Goal: Information Seeking & Learning: Compare options

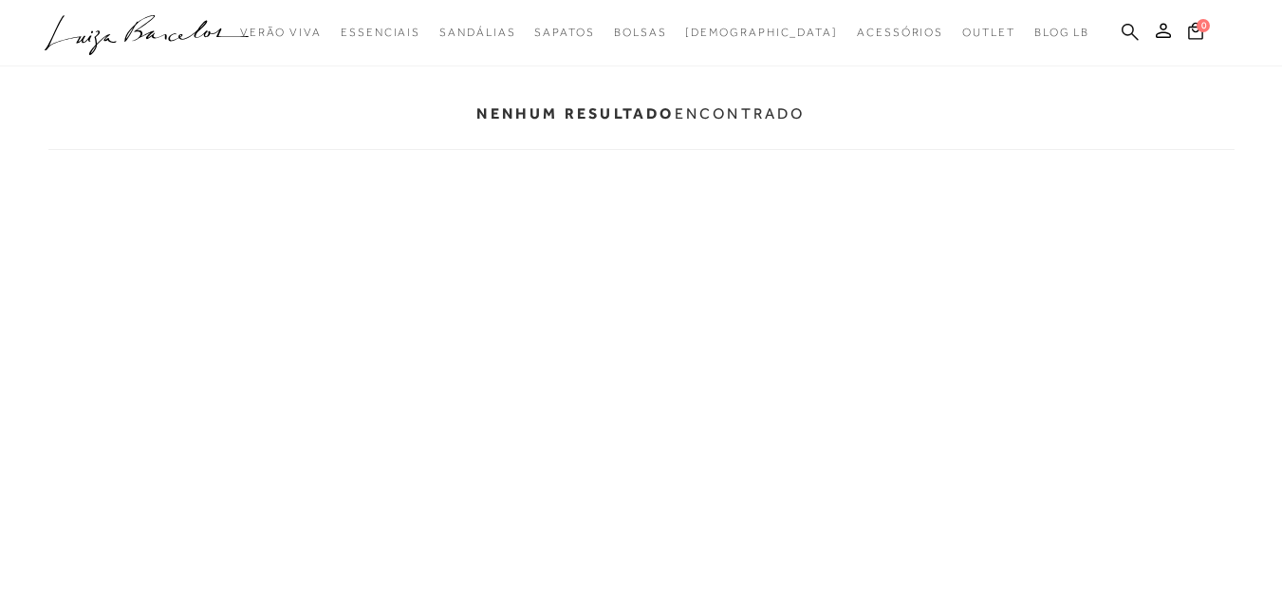
click at [1124, 40] on icon at bounding box center [1129, 32] width 17 height 18
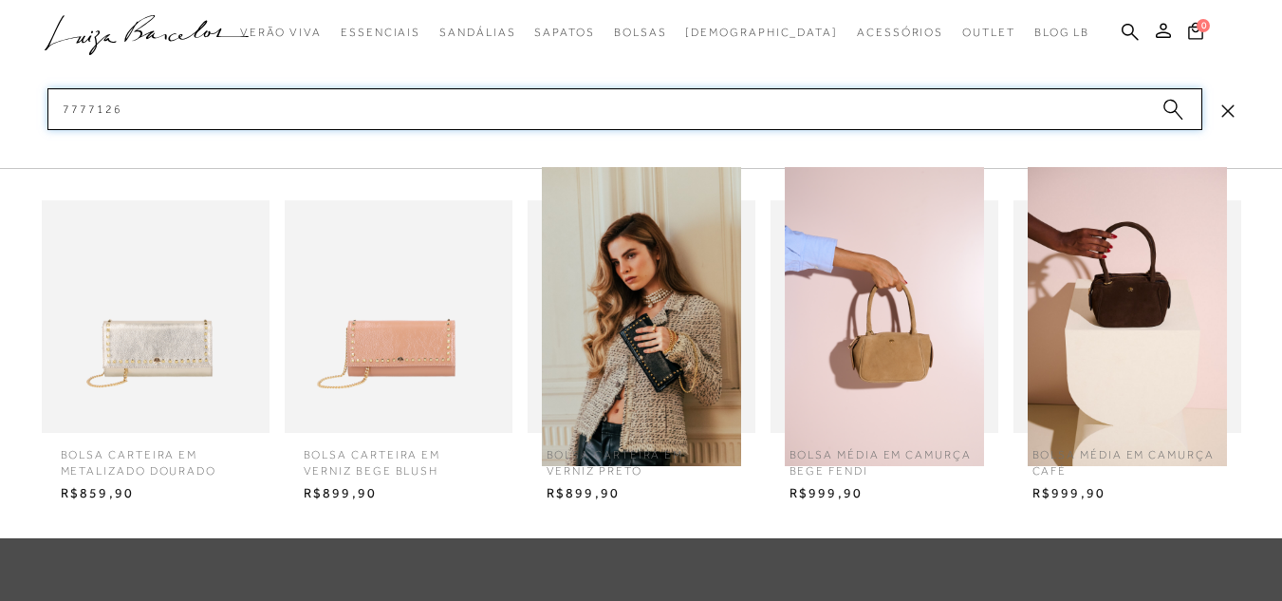
type input "77771269"
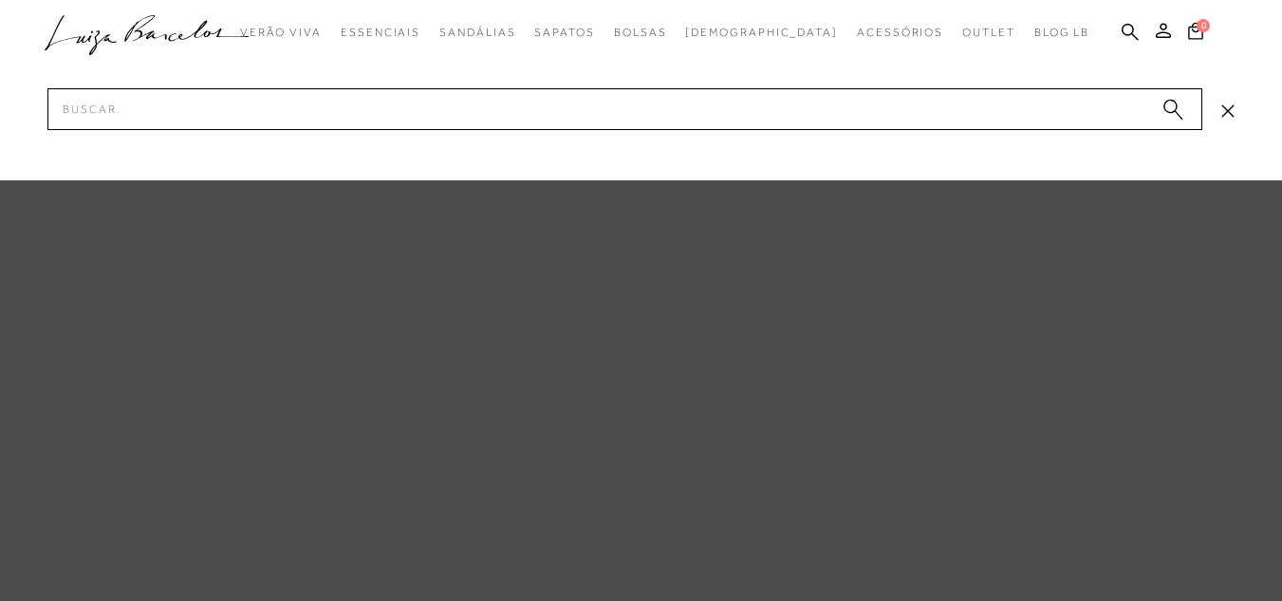
click at [1229, 113] on icon at bounding box center [1227, 110] width 12 height 12
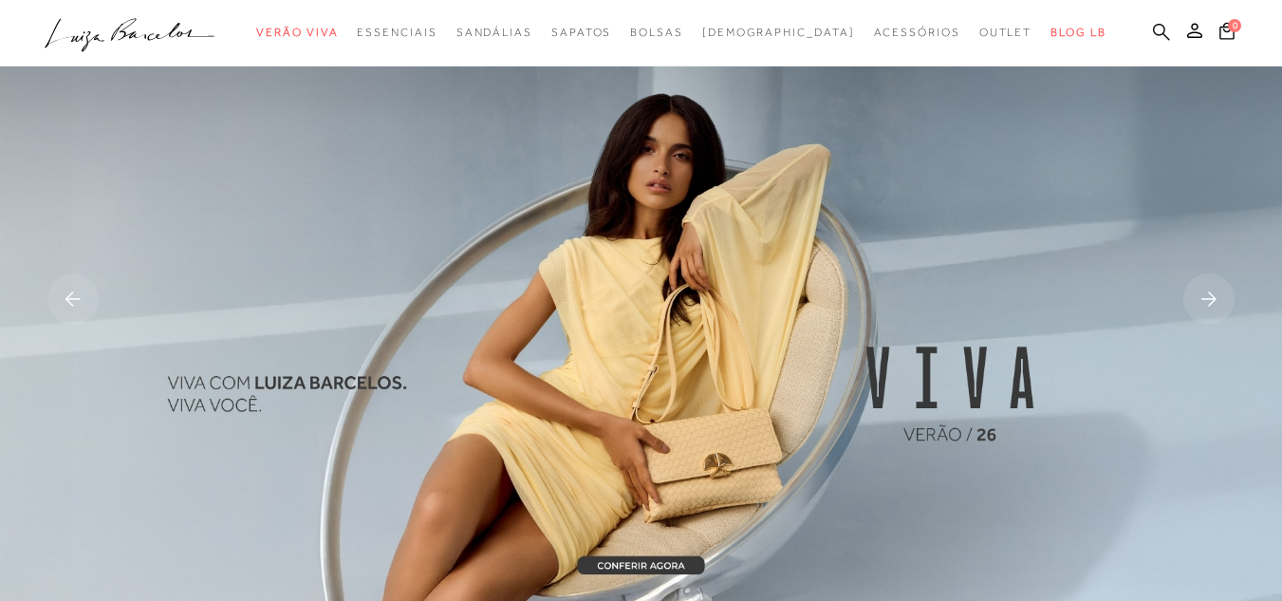
click at [1153, 28] on icon at bounding box center [1161, 31] width 17 height 17
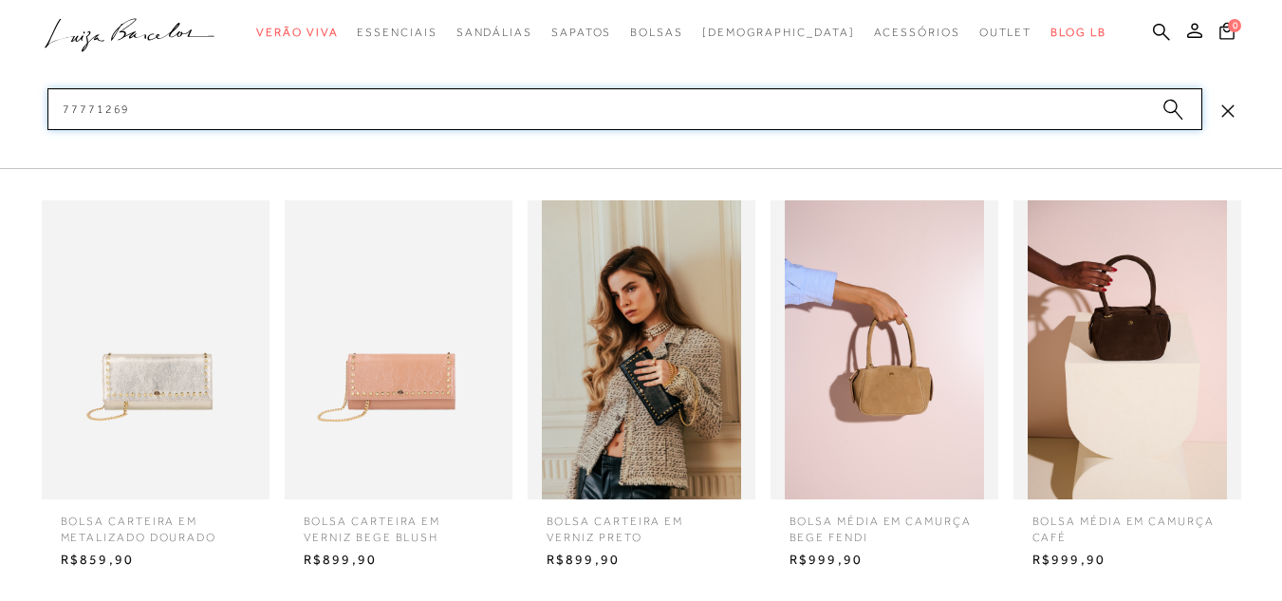
type input "77771269"
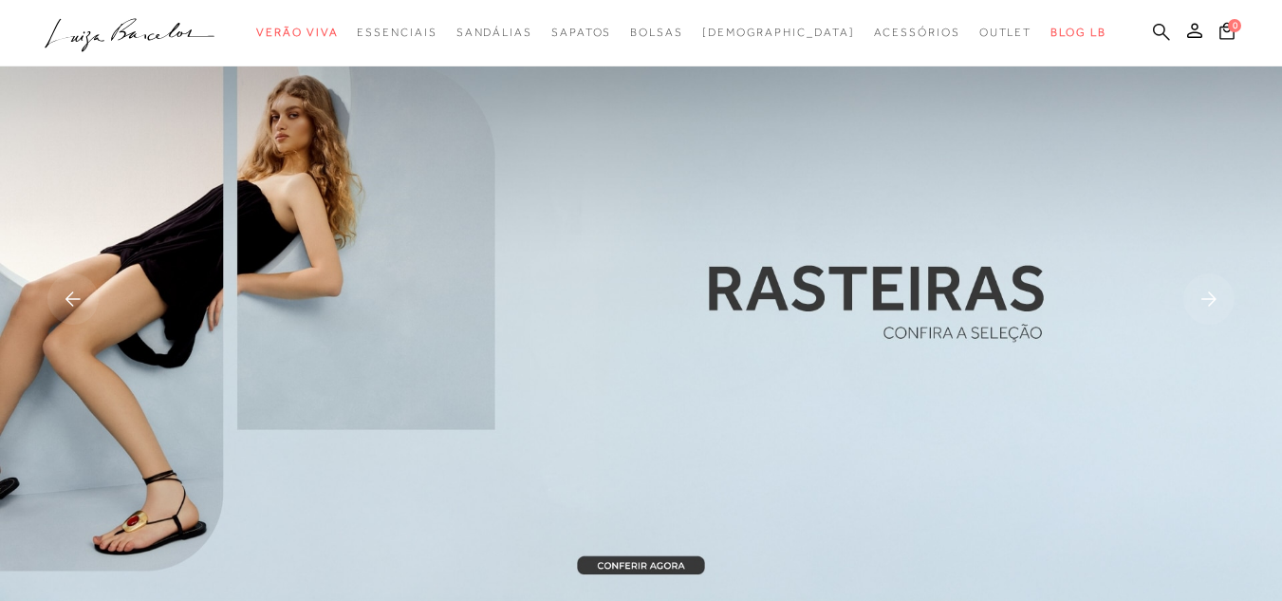
click at [1153, 31] on icon at bounding box center [1161, 32] width 17 height 18
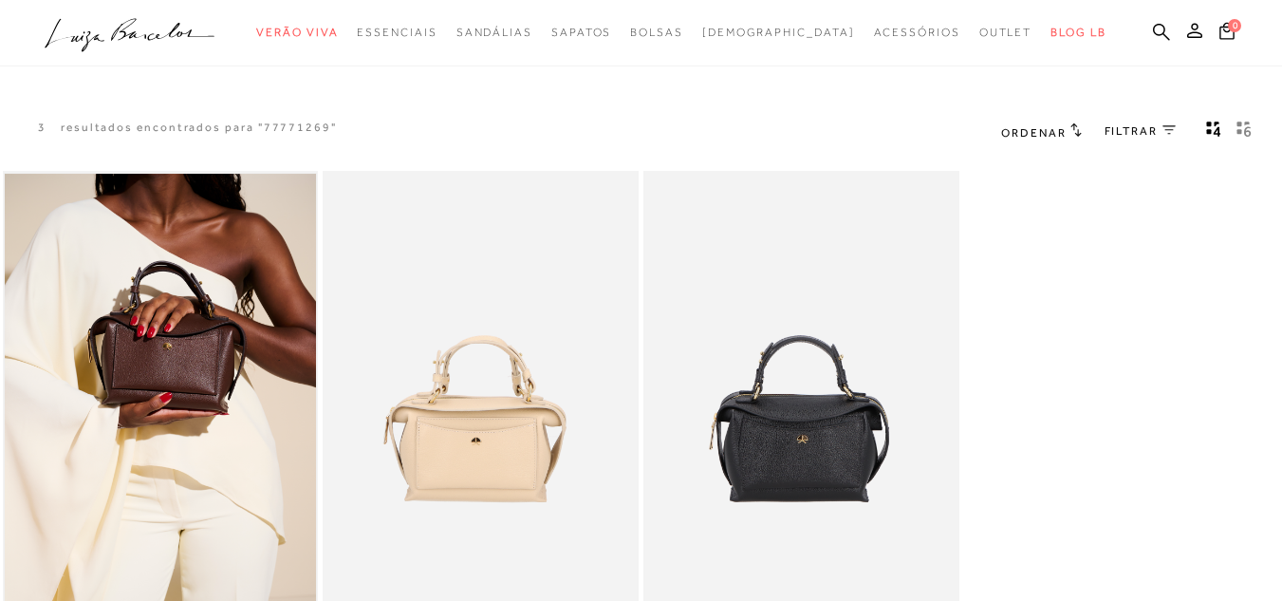
click at [194, 366] on img at bounding box center [161, 408] width 312 height 468
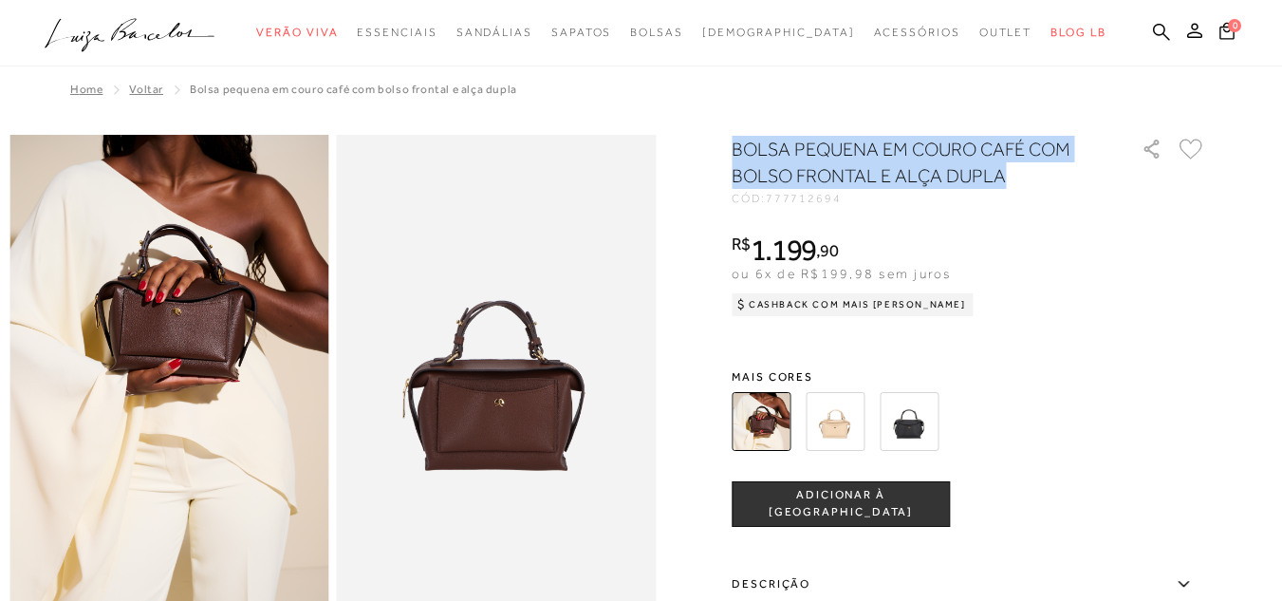
drag, startPoint x: 942, startPoint y: 198, endPoint x: 737, endPoint y: 141, distance: 212.7
click at [738, 142] on h1 "BOLSA PEQUENA EM COURO CAFÉ COM BOLSO FRONTAL E ALÇA DUPLA" at bounding box center [910, 162] width 356 height 53
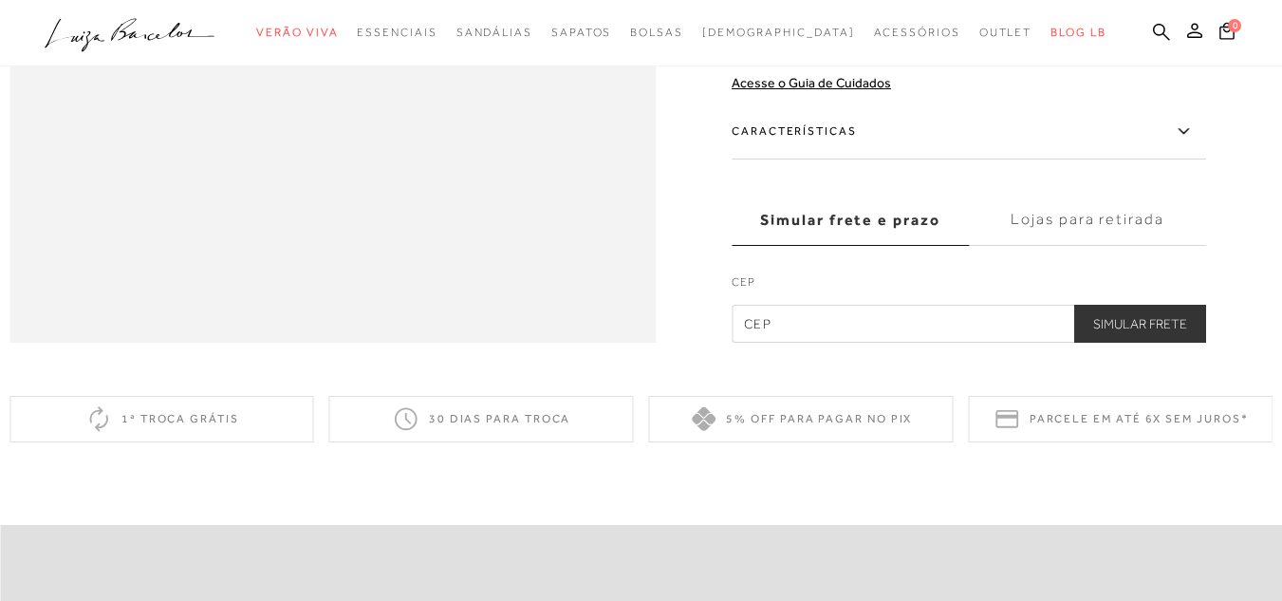
scroll to position [1803, 0]
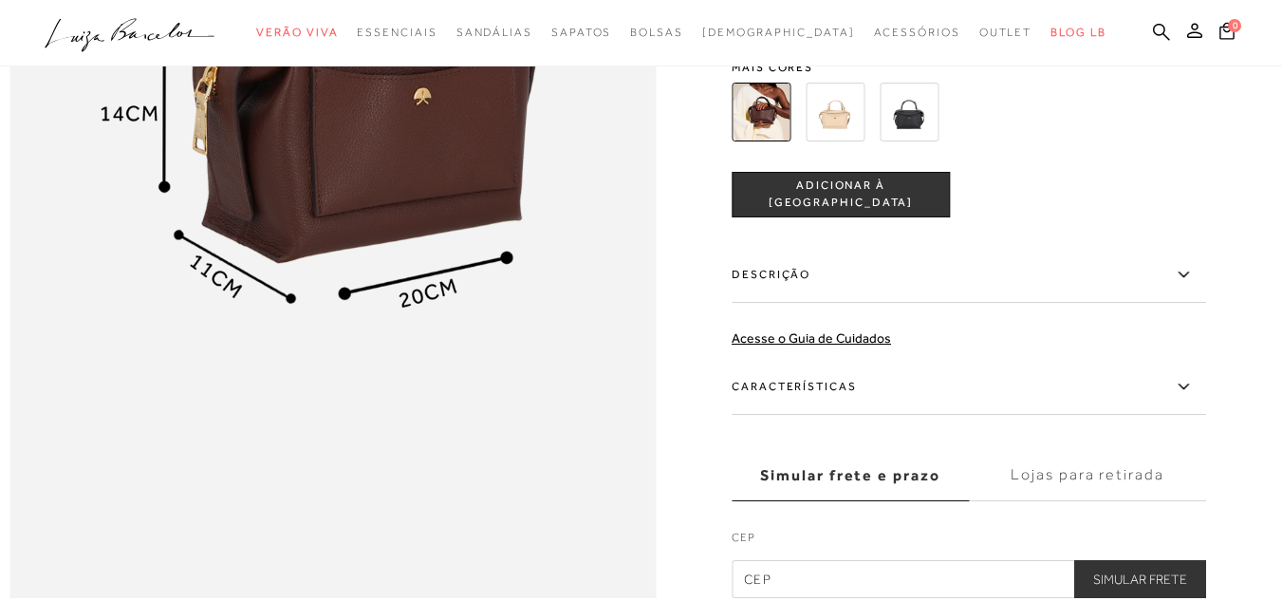
click at [1030, 302] on label "Descrição" at bounding box center [969, 274] width 474 height 55
click at [0, 0] on input "Descrição" at bounding box center [0, 0] width 0 height 0
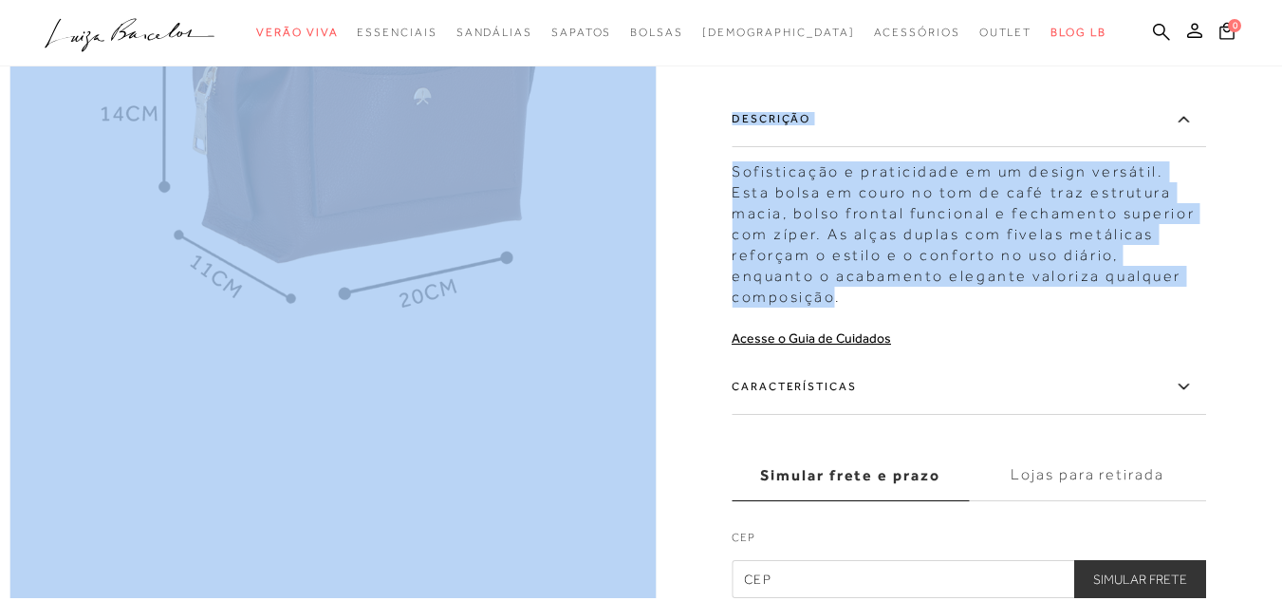
drag, startPoint x: 1187, startPoint y: 344, endPoint x: 737, endPoint y: 226, distance: 465.1
click at [753, 236] on div "Sofisticação e praticidade em um design versátil. Esta bolsa em couro no tom de…" at bounding box center [969, 229] width 474 height 156
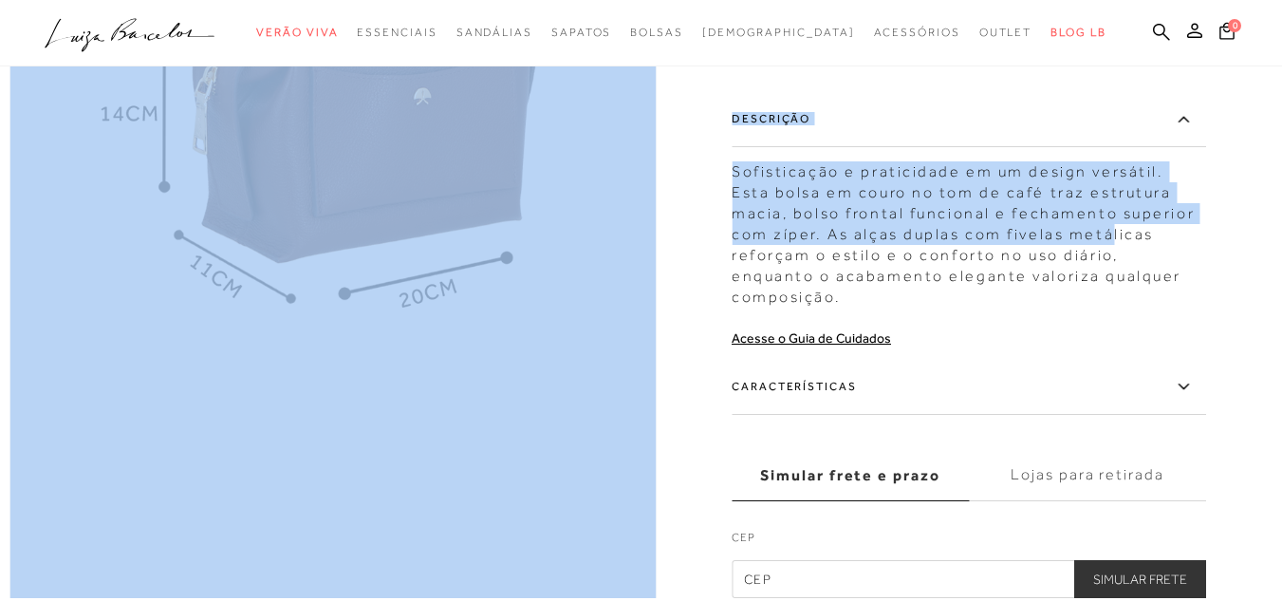
drag, startPoint x: 736, startPoint y: 239, endPoint x: 1125, endPoint y: 316, distance: 396.5
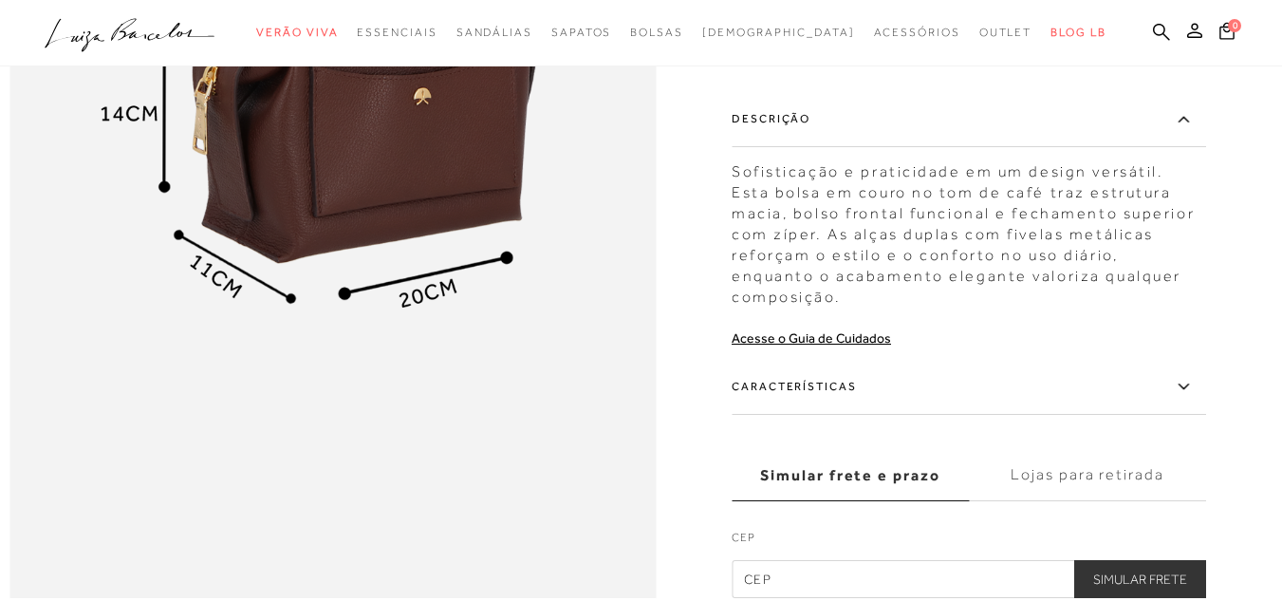
click at [1180, 306] on div "Sofisticação e praticidade em um design versátil. Esta bolsa em couro no tom de…" at bounding box center [969, 229] width 474 height 156
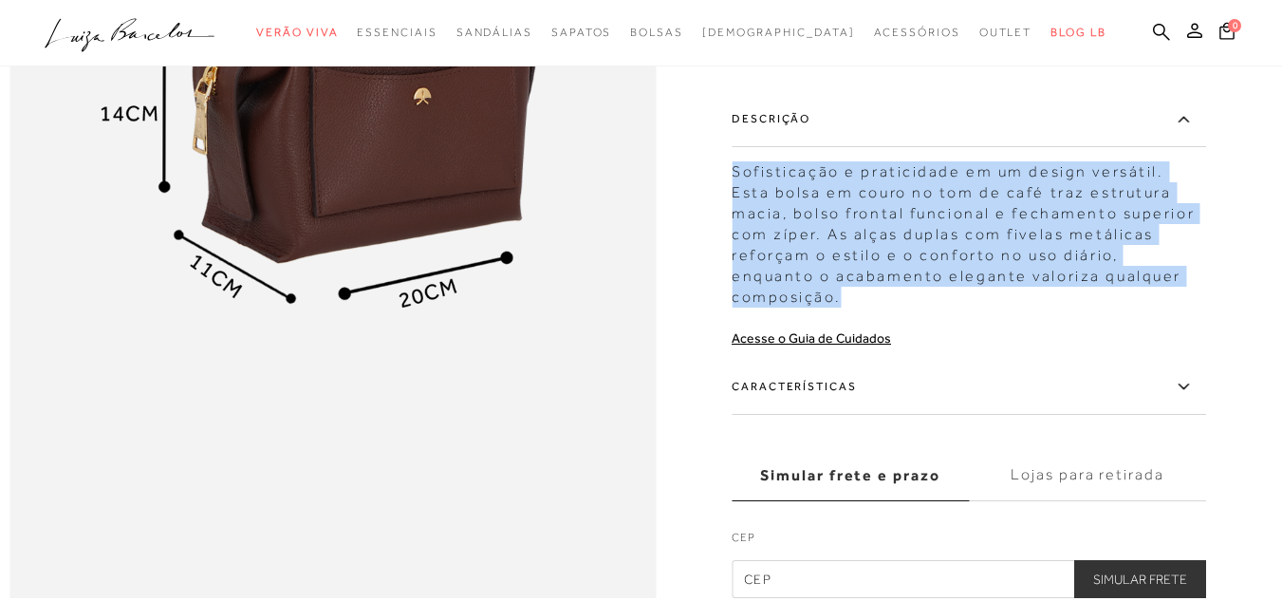
drag, startPoint x: 1191, startPoint y: 346, endPoint x: 741, endPoint y: 242, distance: 461.7
click at [741, 242] on div "Sofisticação e praticidade em um design versátil. Esta bolsa em couro no tom de…" at bounding box center [969, 229] width 474 height 156
copy div "Sofisticação e praticidade em um design versátil. Esta bolsa em couro no tom de…"
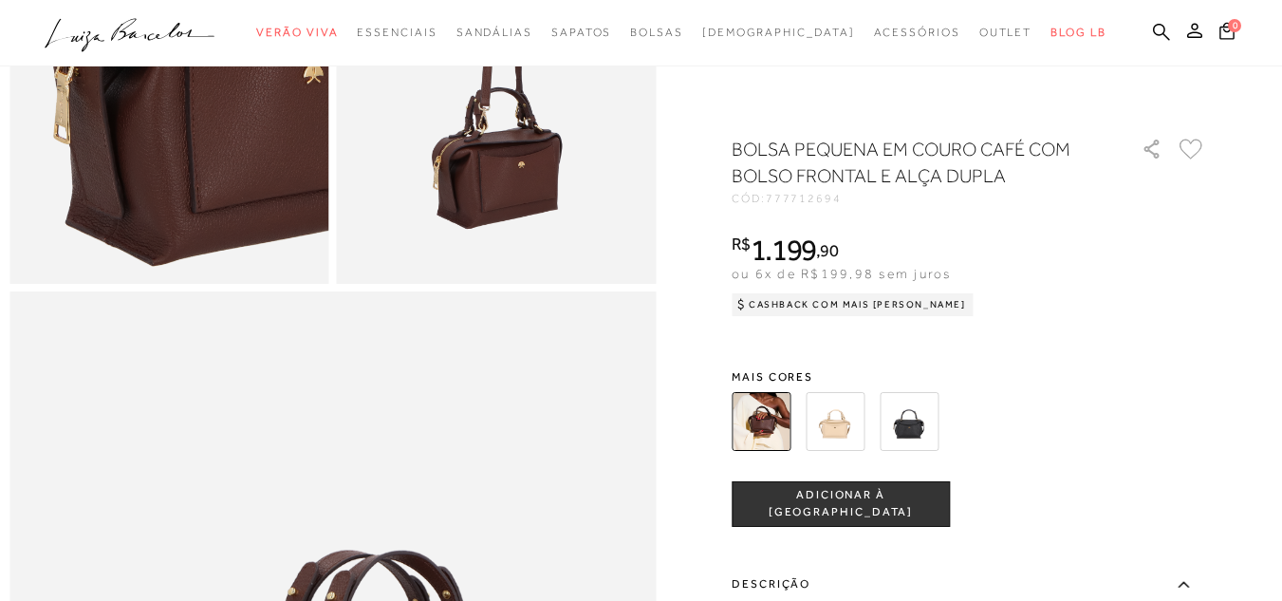
scroll to position [1139, 0]
click at [1107, 34] on ul ".a{fill-rule:evenodd;} Verão Viva Em alta Favoritos das Influenciadoras Apostas…" at bounding box center [627, 32] width 1164 height 35
click at [1153, 34] on icon at bounding box center [1161, 31] width 17 height 17
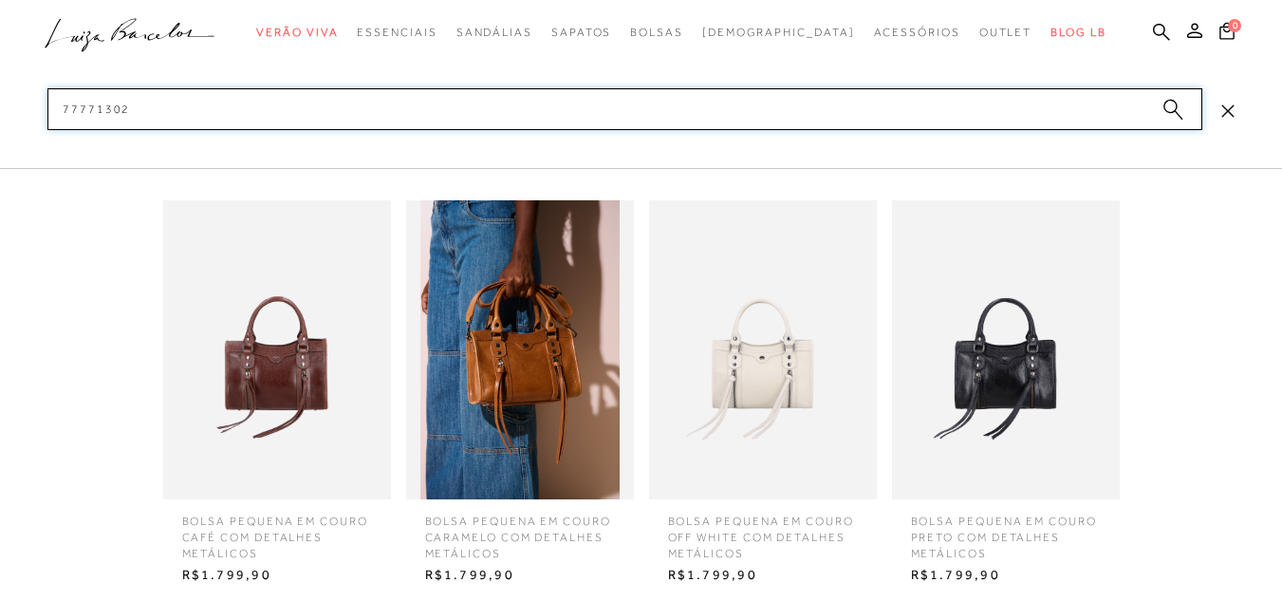
type input "77771302"
click at [274, 397] on img at bounding box center [277, 349] width 228 height 299
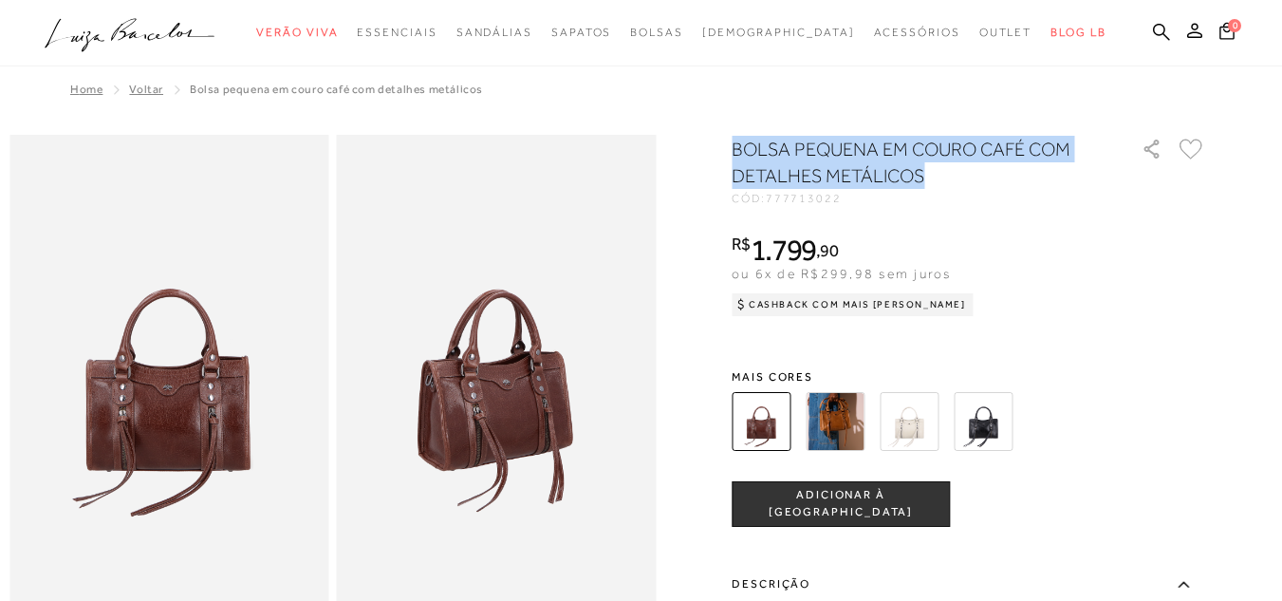
drag, startPoint x: 935, startPoint y: 169, endPoint x: 716, endPoint y: 128, distance: 222.0
copy h1 "BOLSA PEQUENA EM COURO CAFÉ COM DETALHES METÁLICOS"
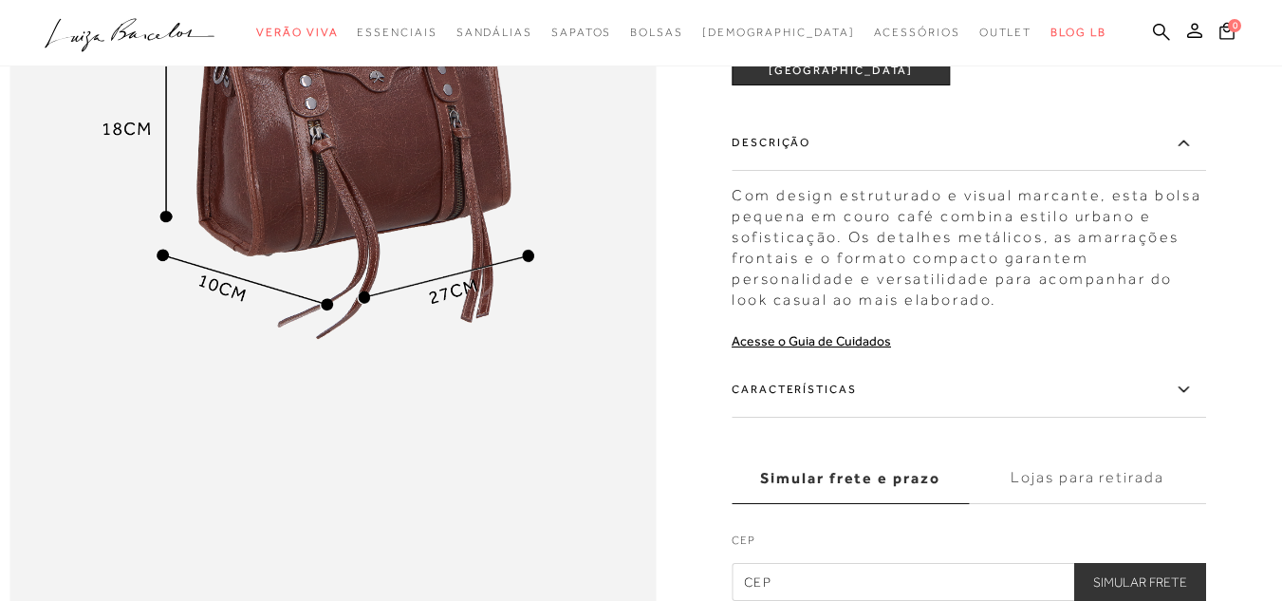
scroll to position [1328, 0]
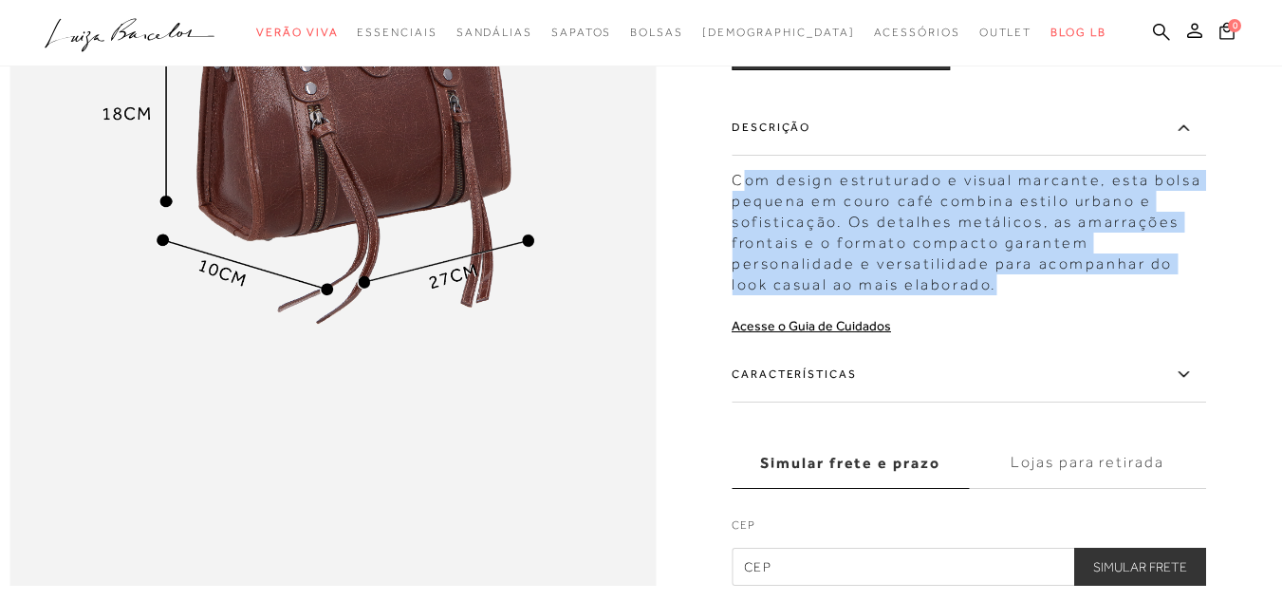
drag, startPoint x: 1002, startPoint y: 321, endPoint x: 746, endPoint y: 217, distance: 276.3
click at [746, 217] on div "Com design estruturado e visual marcante, esta bolsa pequena em couro café comb…" at bounding box center [969, 227] width 474 height 135
click at [1035, 295] on div "Com design estruturado e visual marcante, esta bolsa pequena em couro café comb…" at bounding box center [969, 227] width 474 height 135
drag, startPoint x: 1009, startPoint y: 329, endPoint x: 739, endPoint y: 228, distance: 287.9
click at [739, 228] on div "Com design estruturado e visual marcante, esta bolsa pequena em couro café comb…" at bounding box center [969, 227] width 474 height 135
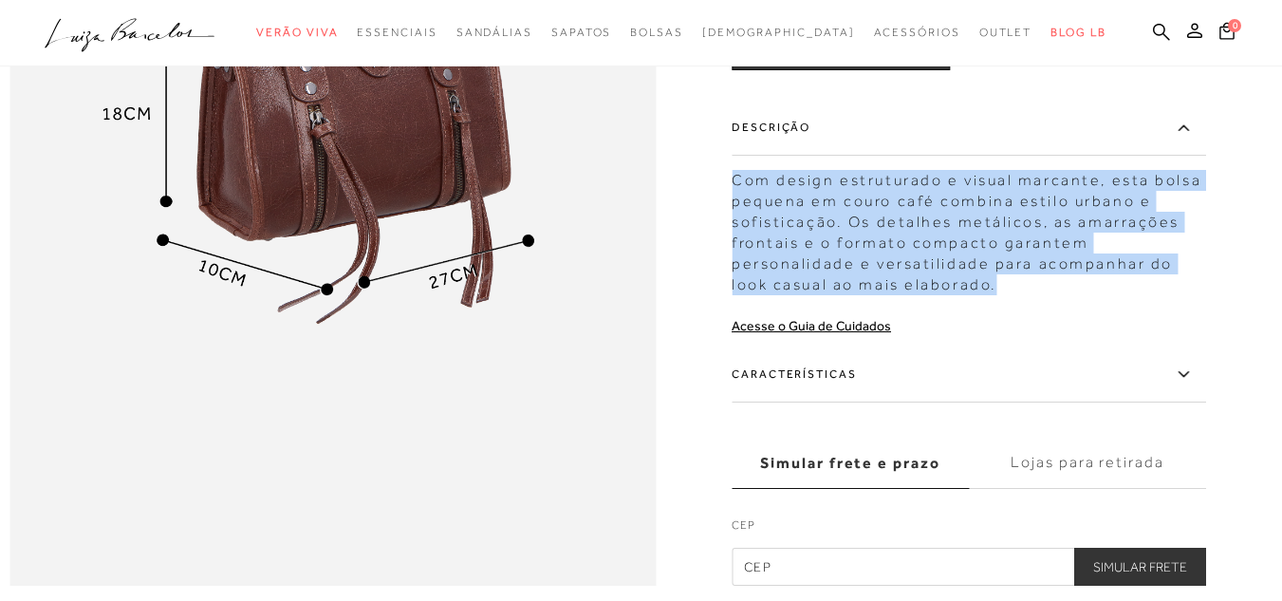
copy div "Com design estruturado e visual marcante, esta bolsa pequena em couro café comb…"
